Goal: Transaction & Acquisition: Purchase product/service

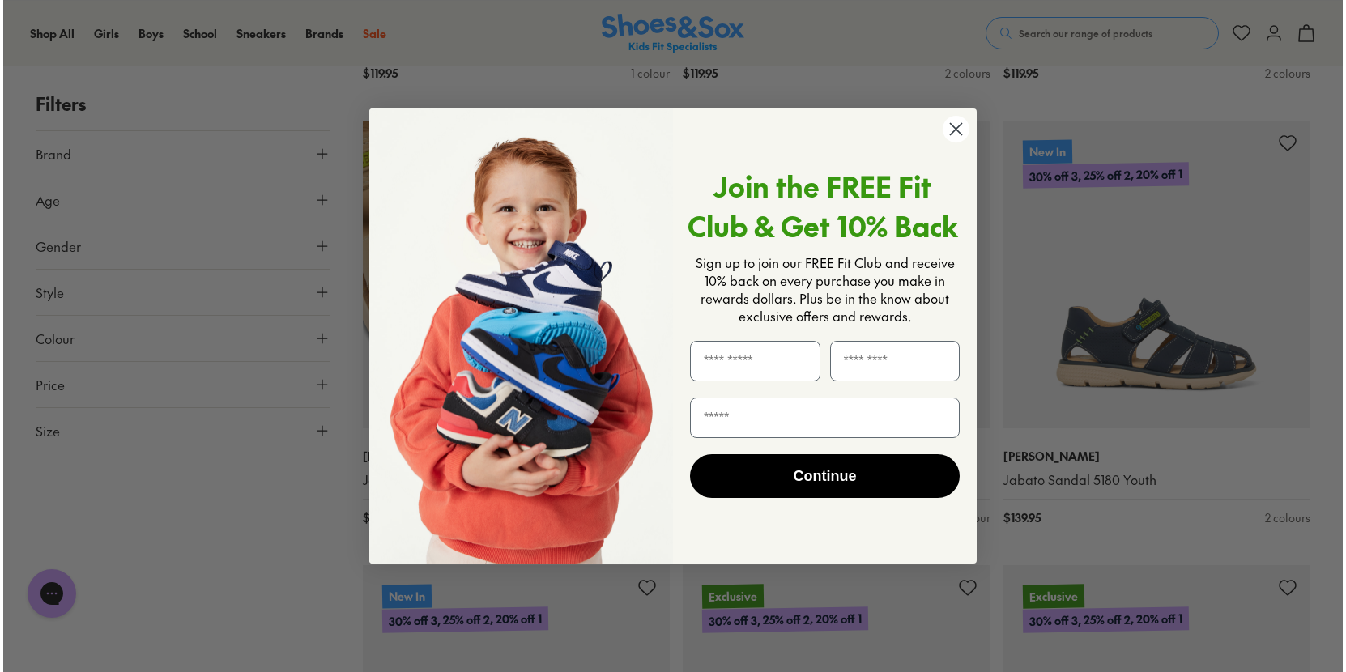
scroll to position [1544, 0]
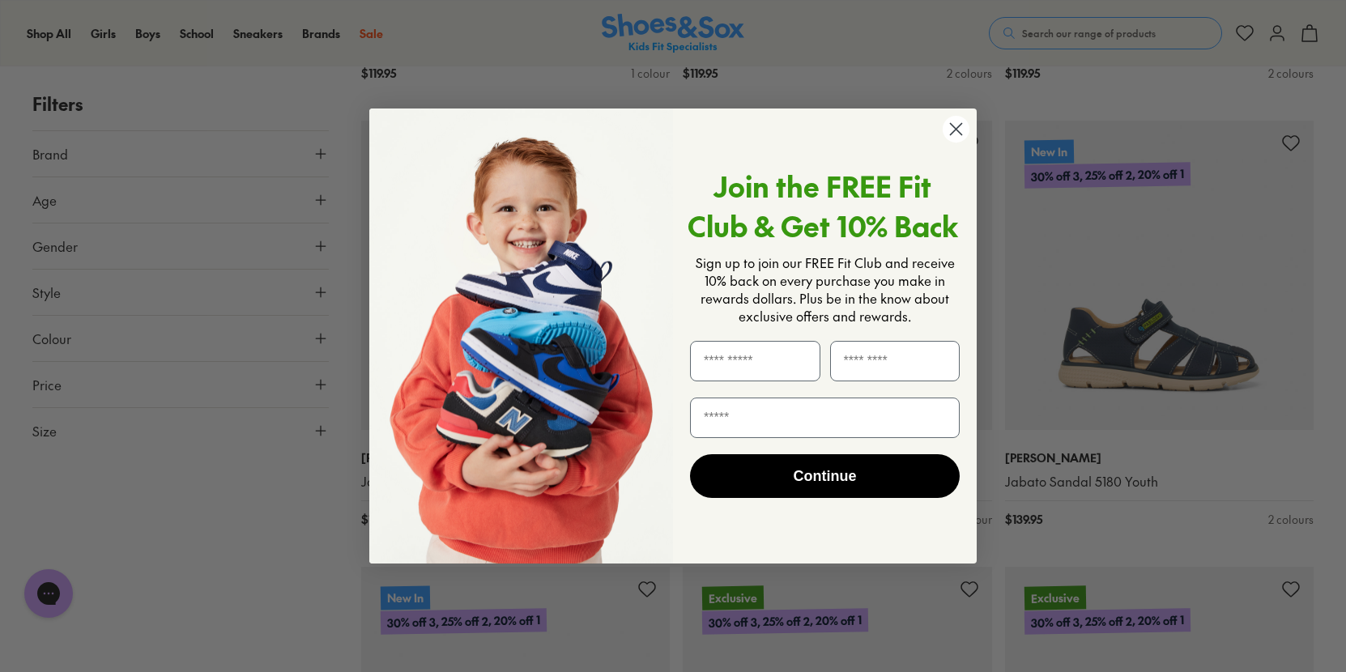
click at [955, 126] on circle "Close dialog" at bounding box center [956, 129] width 27 height 27
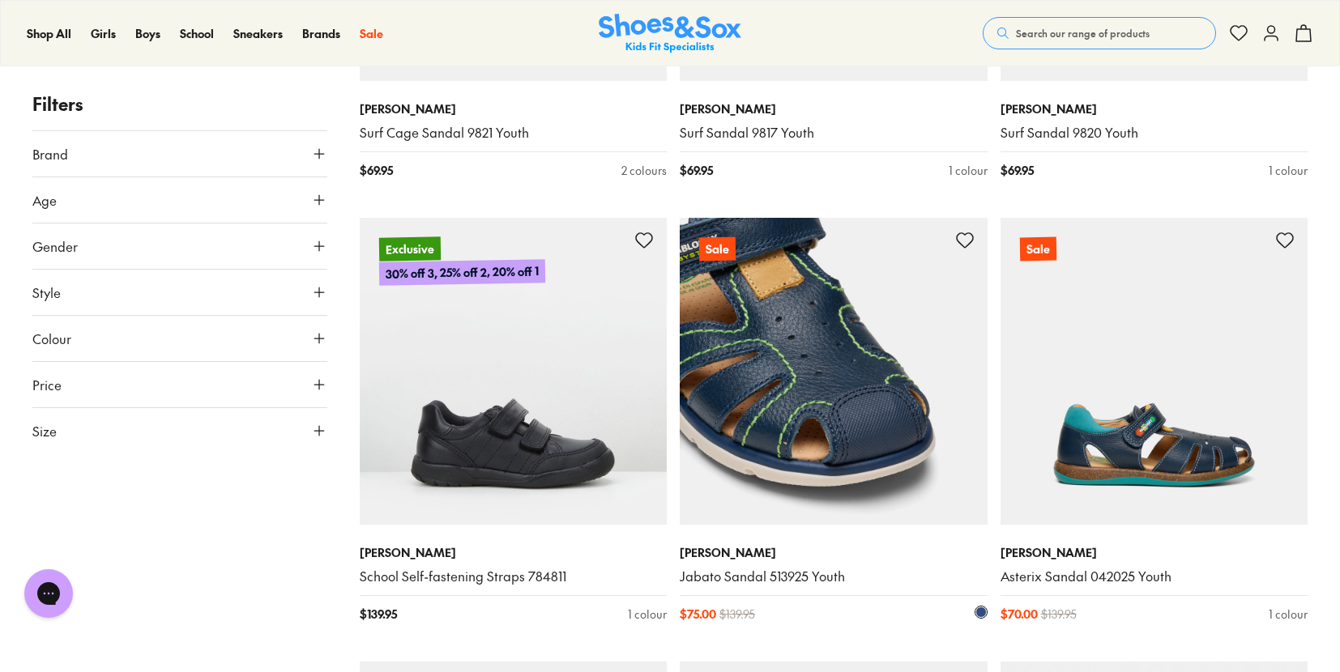
scroll to position [2835, 0]
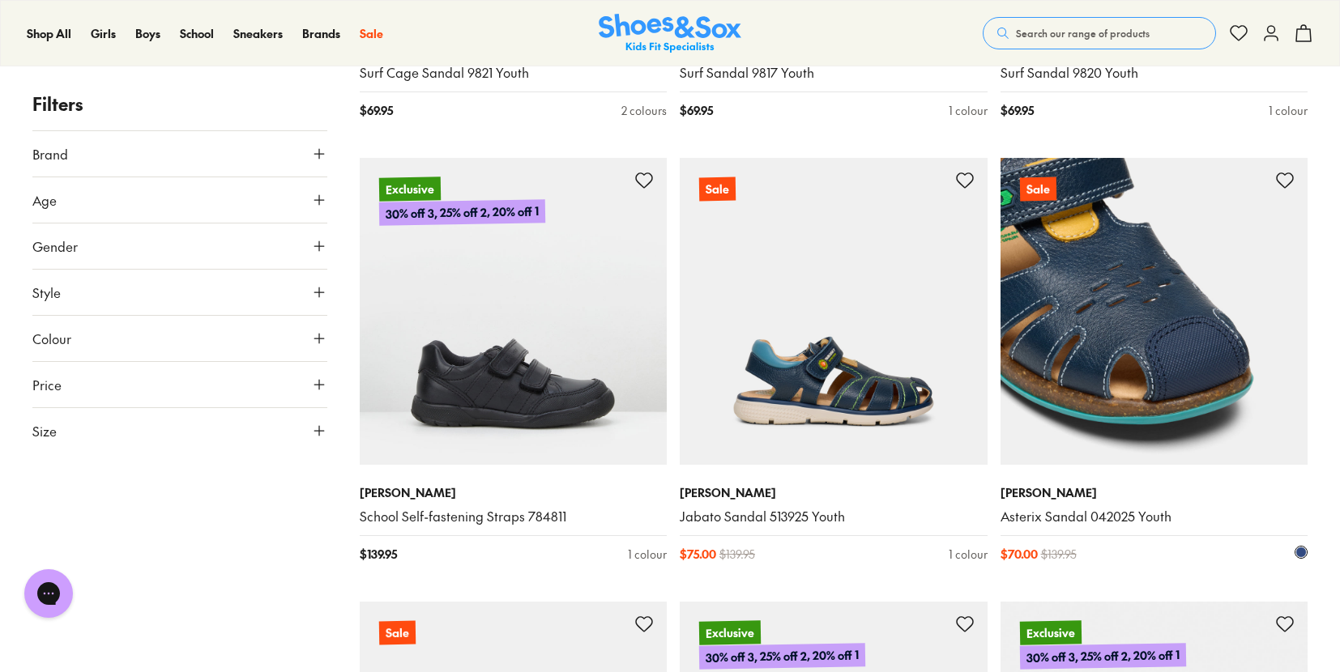
click at [1141, 379] on img at bounding box center [1154, 312] width 308 height 308
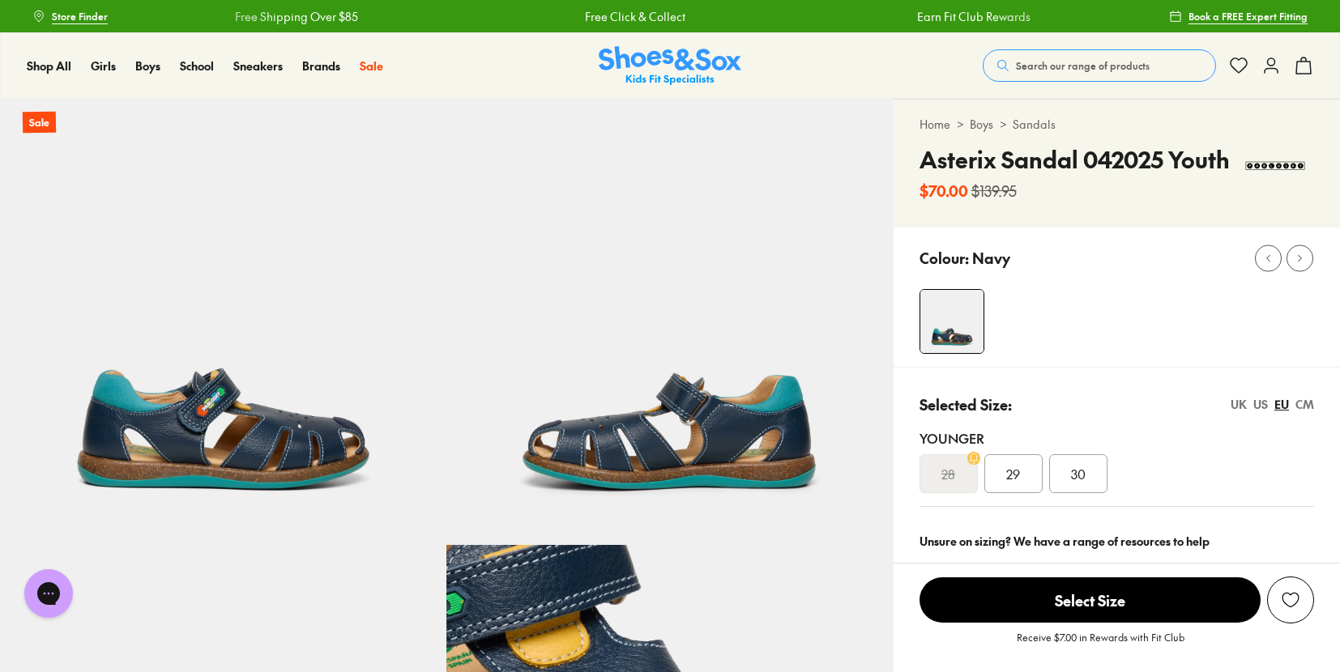
select select "*"
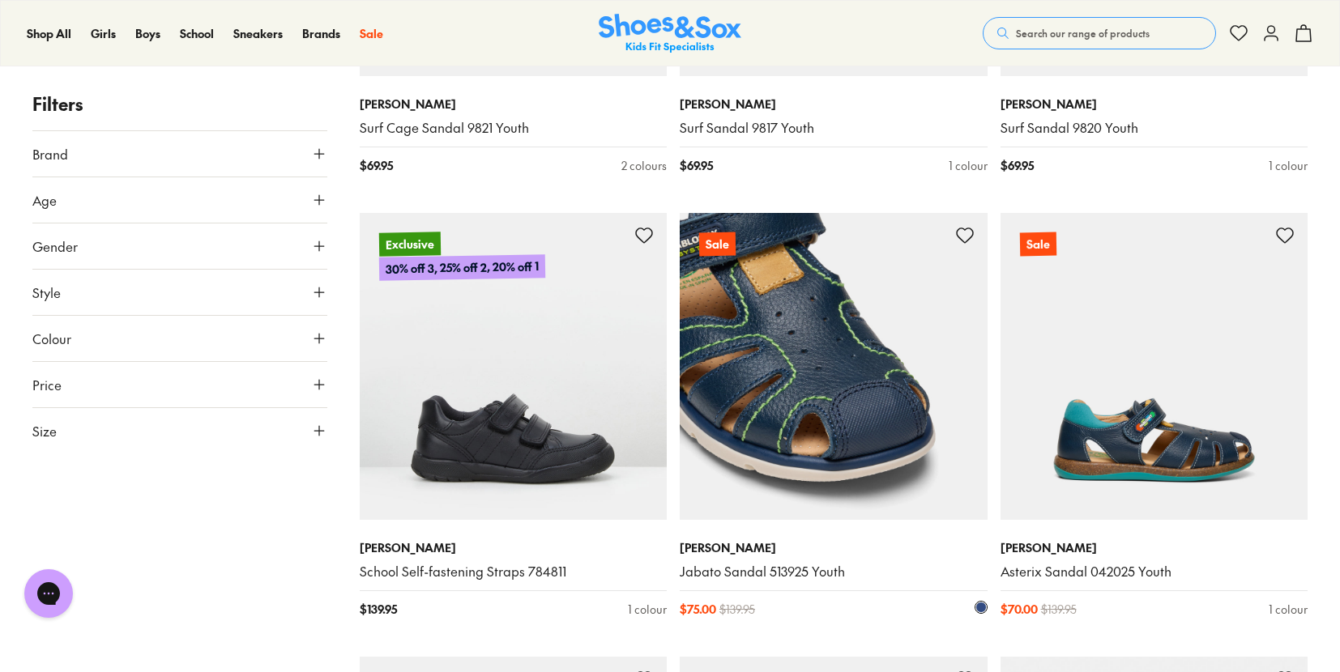
click at [806, 383] on img at bounding box center [834, 367] width 308 height 308
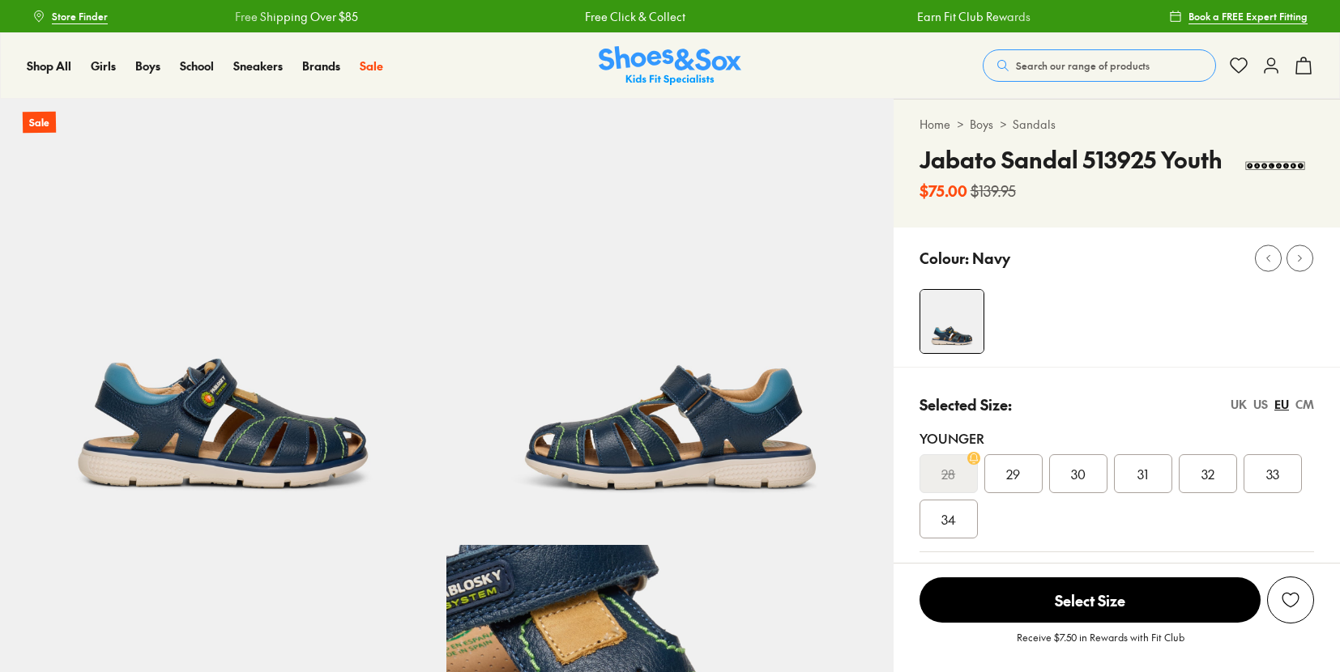
select select "*"
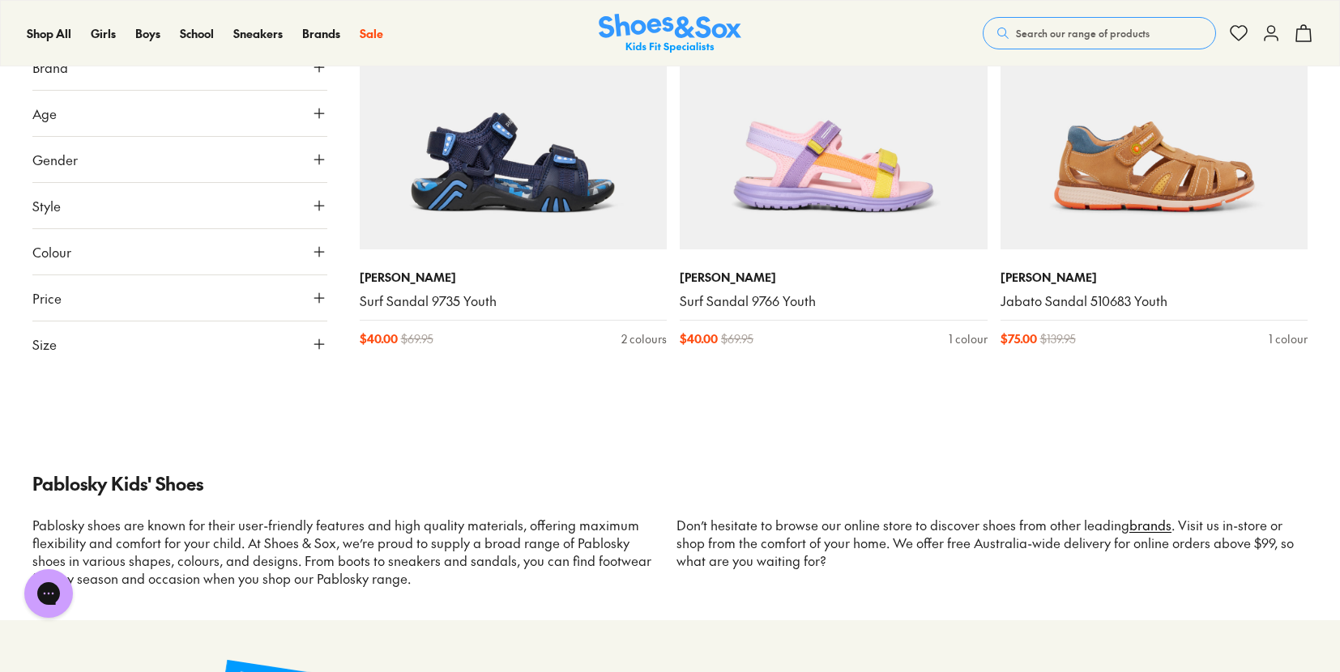
scroll to position [5210, 0]
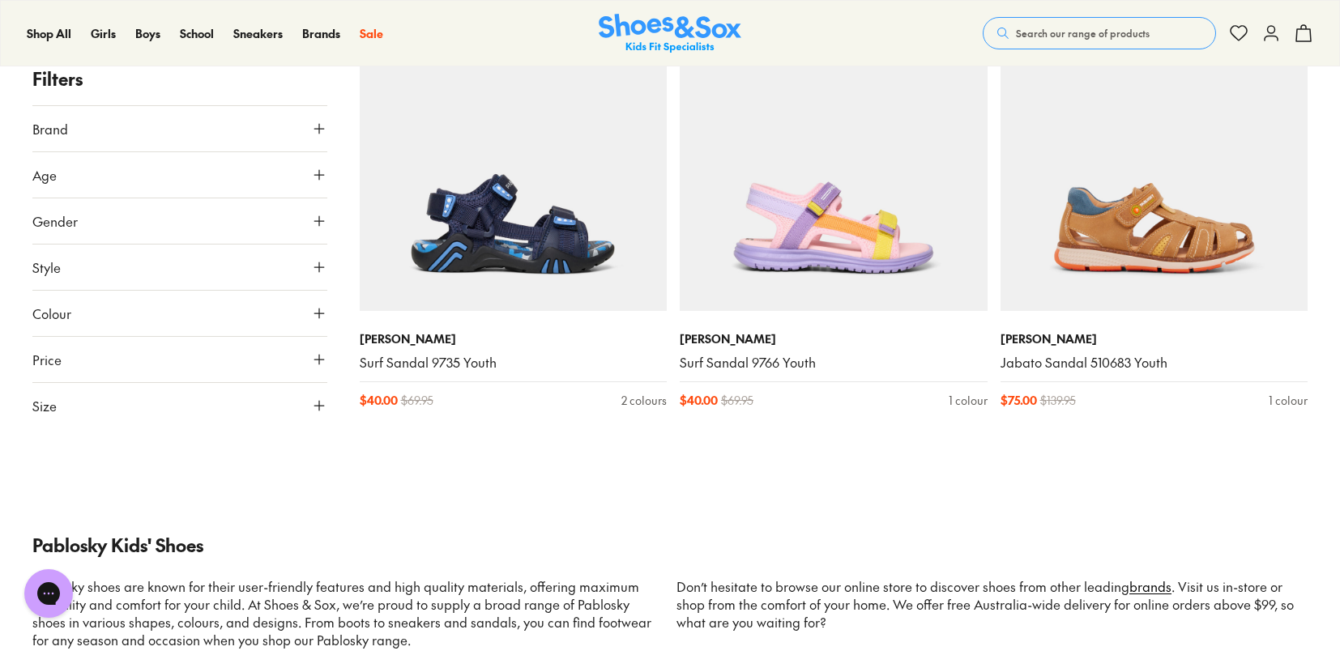
click at [220, 412] on button "Size" at bounding box center [179, 405] width 295 height 45
click at [266, 344] on button "32" at bounding box center [292, 324] width 52 height 39
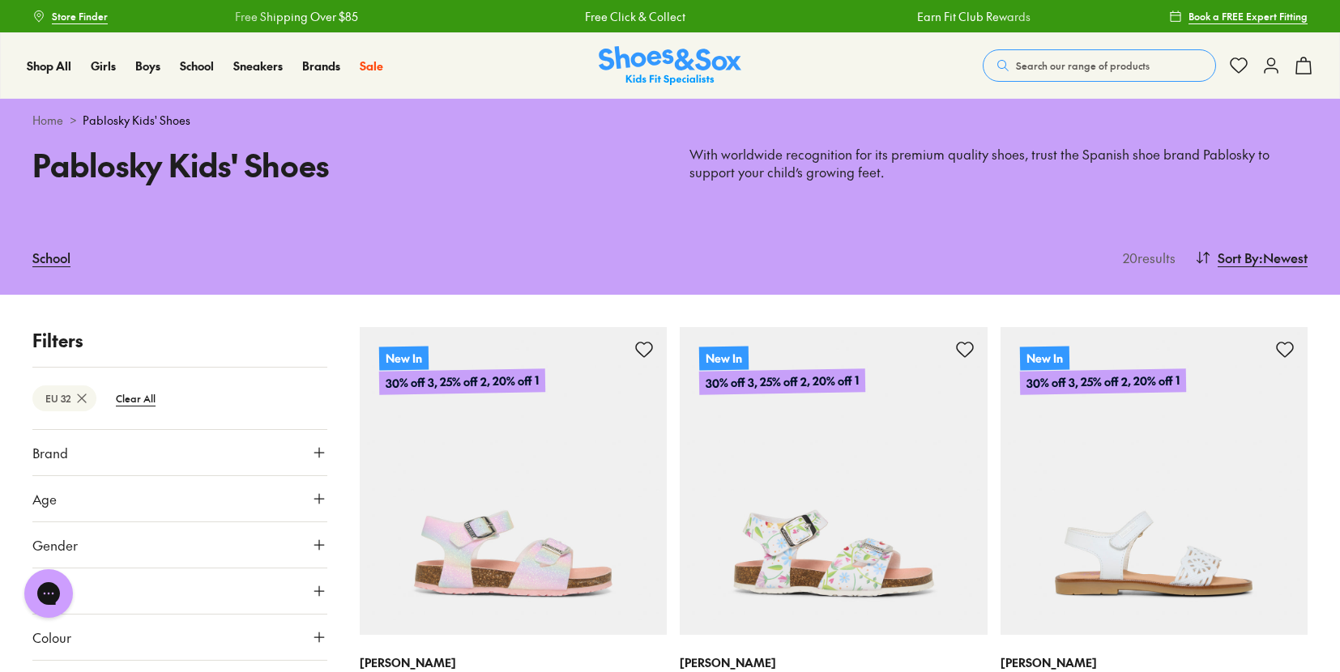
click at [303, 548] on button "Gender" at bounding box center [179, 544] width 295 height 45
click at [183, 591] on label "Boys" at bounding box center [180, 593] width 96 height 30
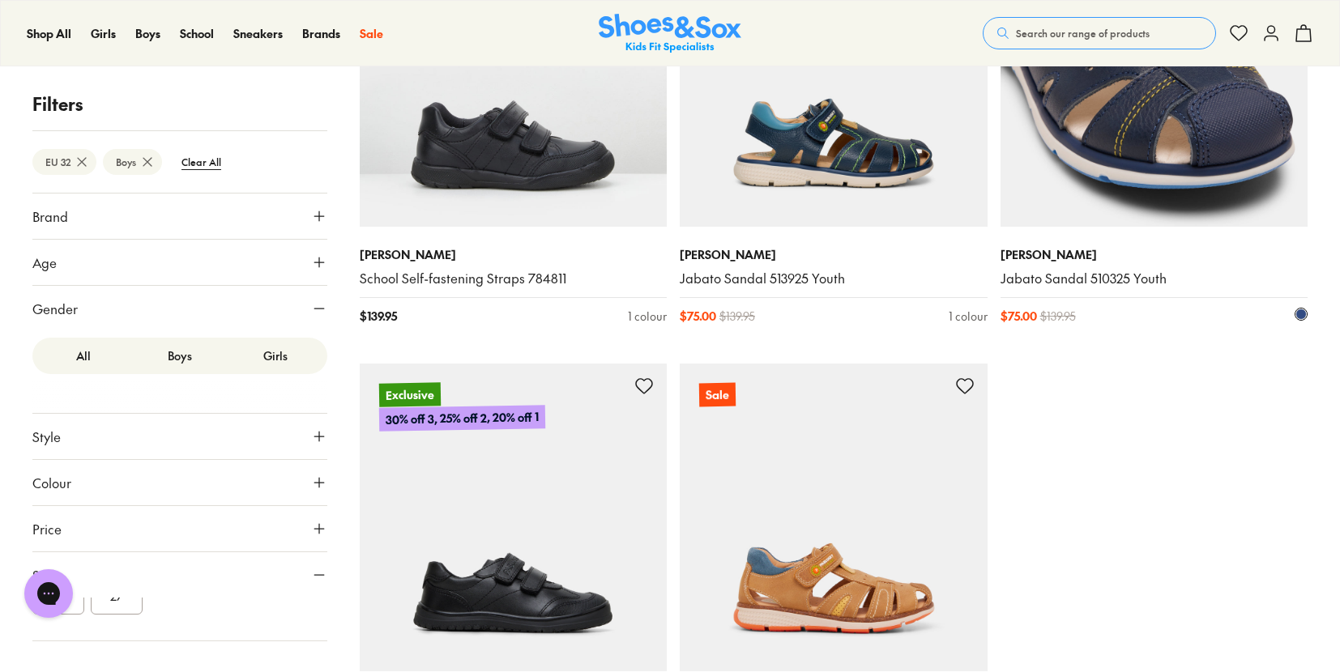
scroll to position [1215, 0]
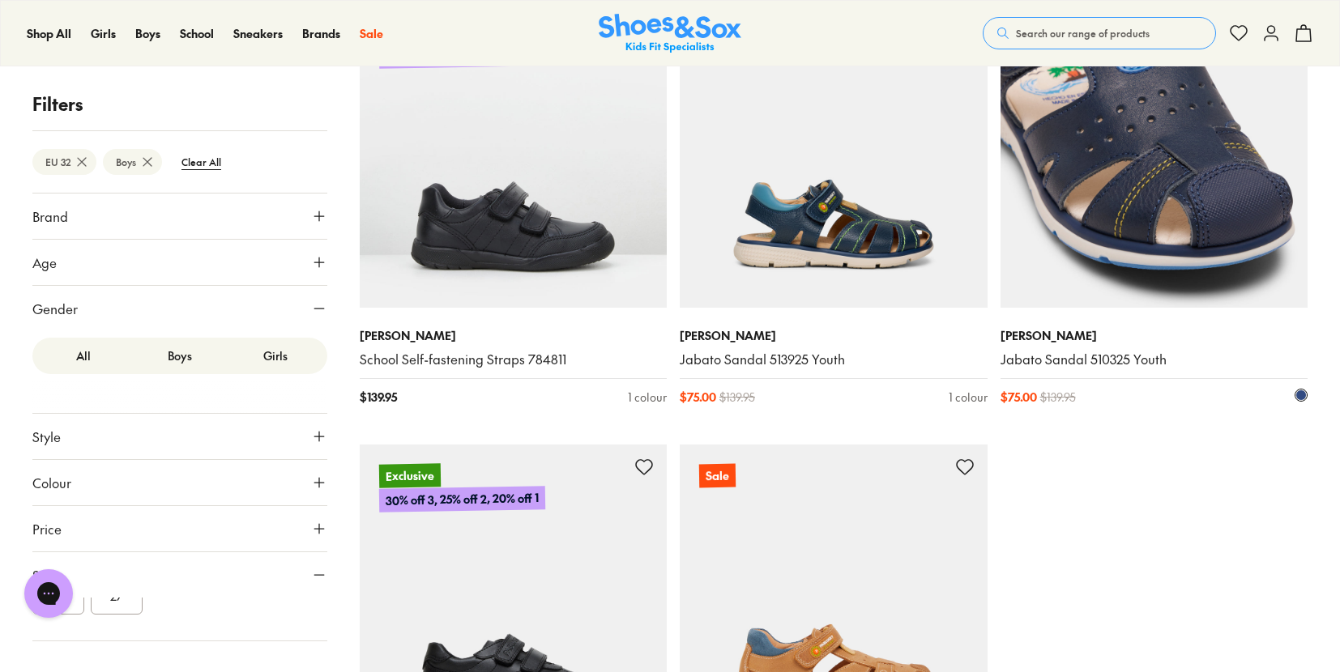
click at [1160, 206] on img at bounding box center [1154, 155] width 308 height 308
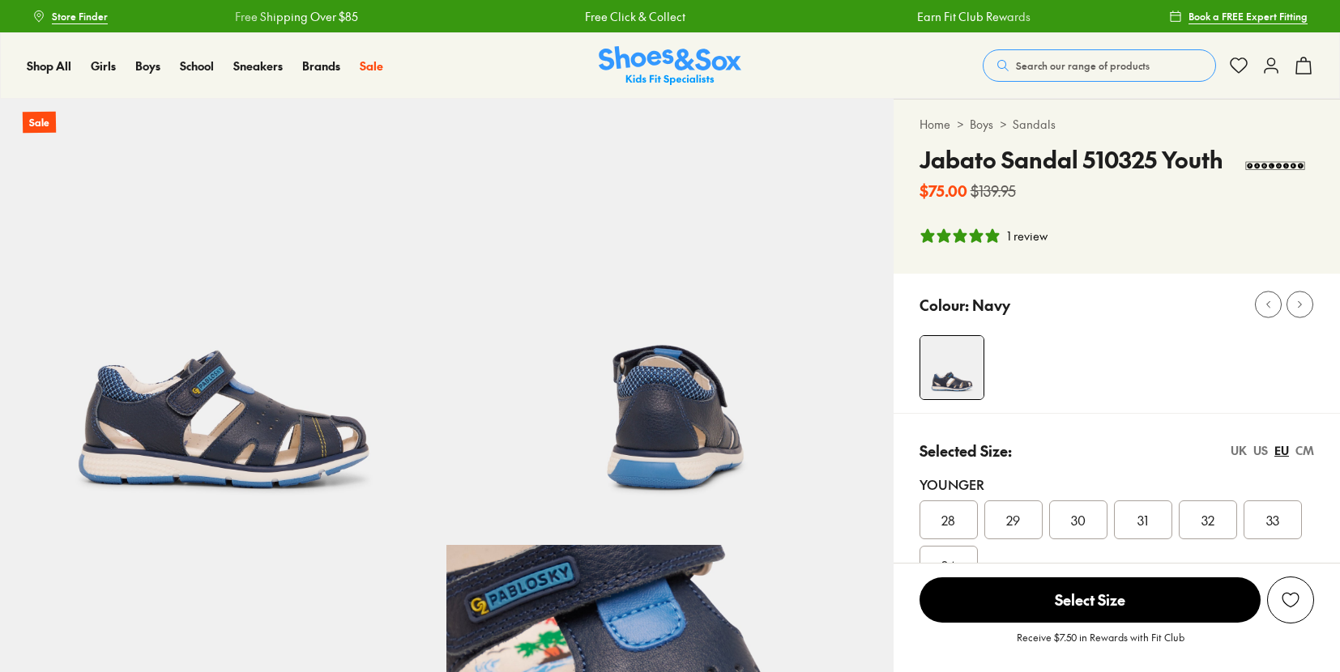
select select "*"
